Goal: Find specific page/section: Find specific page/section

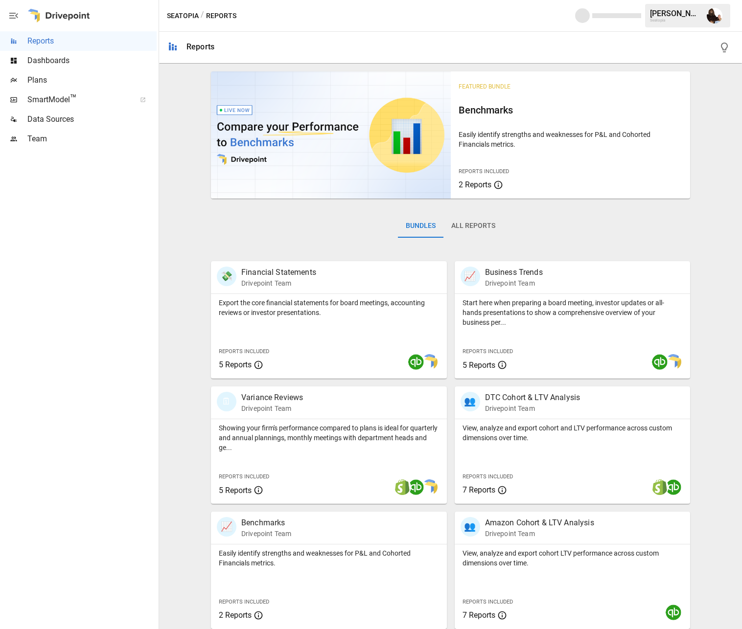
click at [93, 81] on span "Plans" at bounding box center [91, 80] width 129 height 12
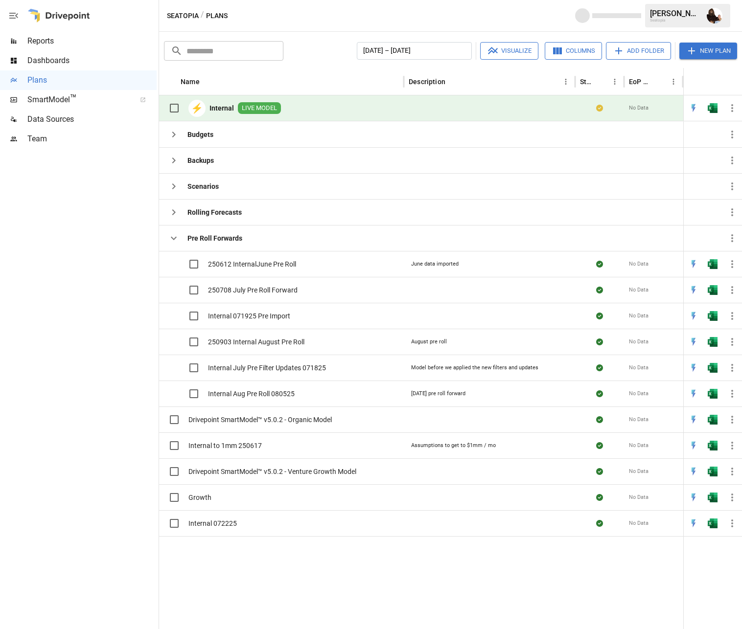
click at [712, 109] on img "Open in Excel" at bounding box center [713, 108] width 10 height 10
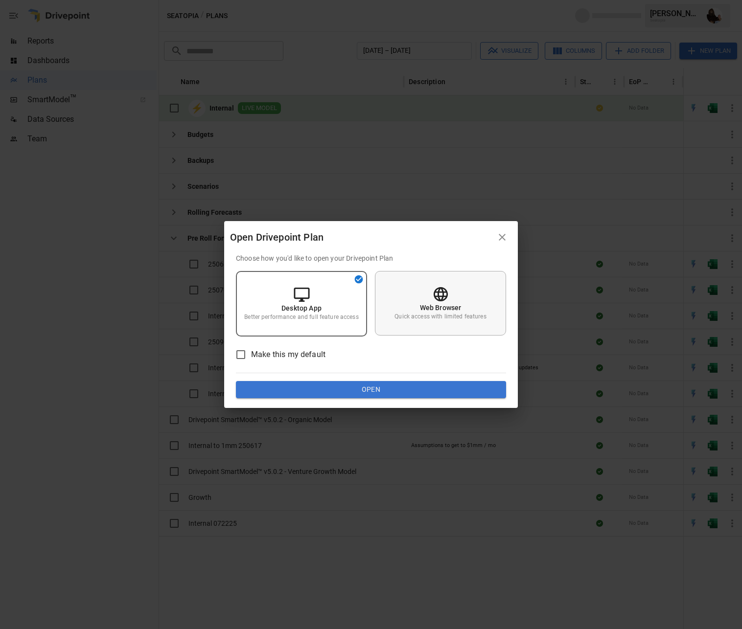
click at [433, 291] on icon at bounding box center [440, 294] width 17 height 17
click at [390, 394] on button "Open" at bounding box center [371, 390] width 270 height 18
